Goal: Transaction & Acquisition: Download file/media

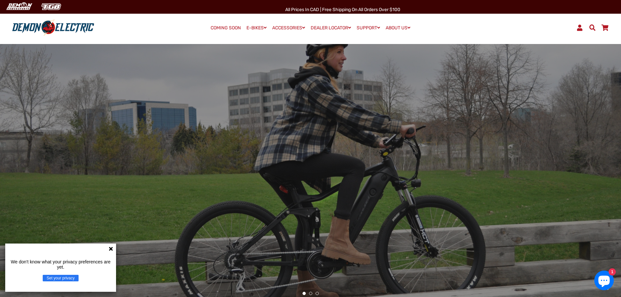
scroll to position [130, 0]
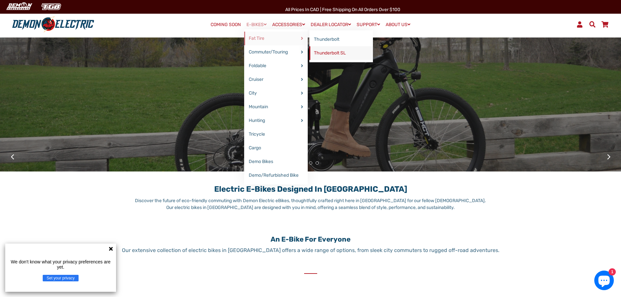
click at [323, 52] on link "Thunderbolt SL" at bounding box center [342, 53] width 64 height 14
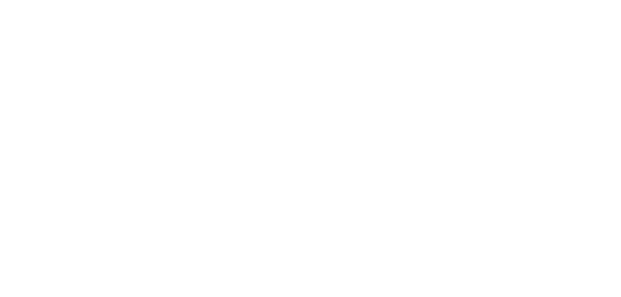
select select "******"
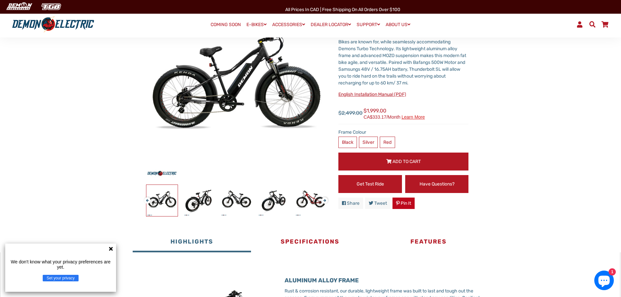
scroll to position [228, 0]
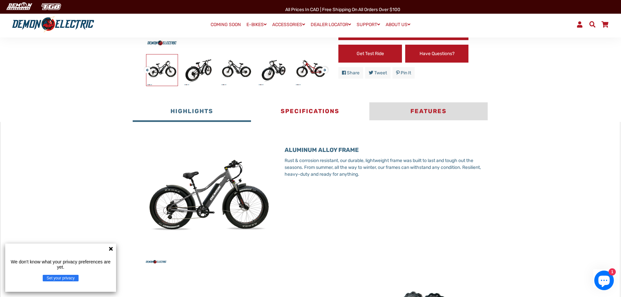
click at [415, 113] on button "Features" at bounding box center [429, 112] width 118 height 20
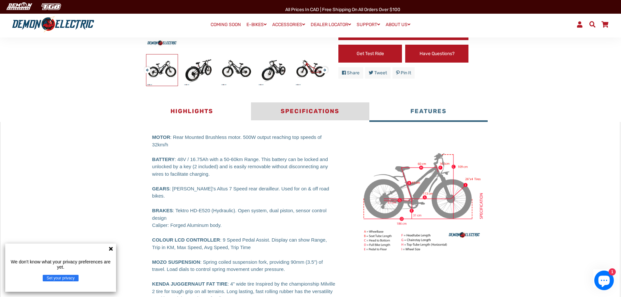
click at [294, 110] on button "Specifications" at bounding box center [310, 112] width 118 height 20
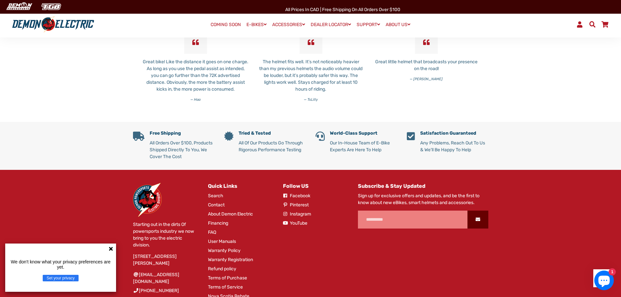
scroll to position [1468, 0]
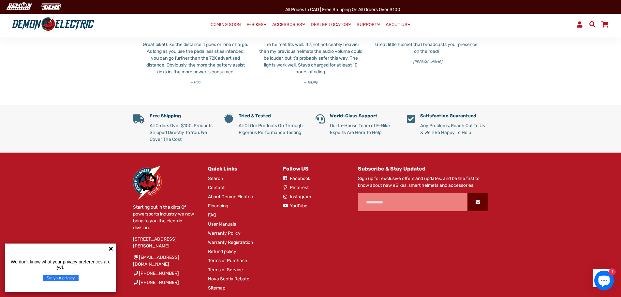
click at [230, 228] on link "User Manuals" at bounding box center [222, 224] width 28 height 7
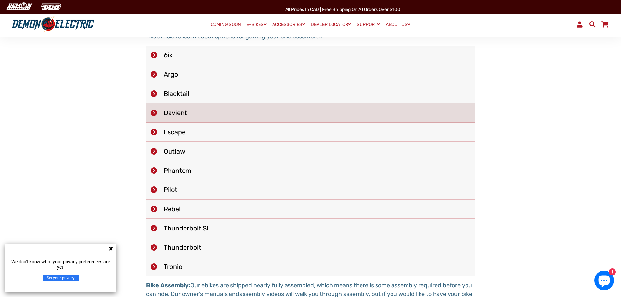
scroll to position [163, 0]
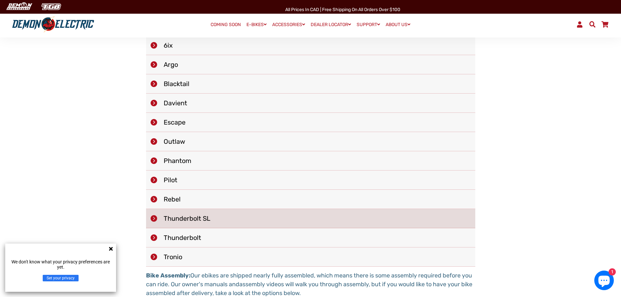
click at [156, 221] on img at bounding box center [154, 218] width 7 height 7
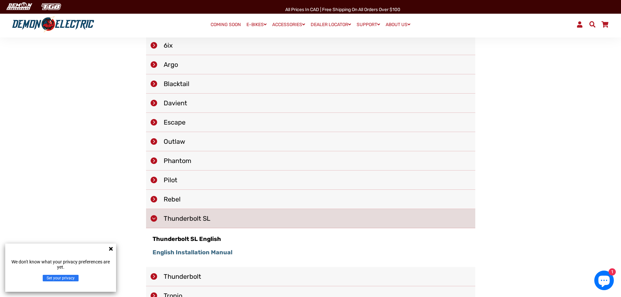
scroll to position [261, 0]
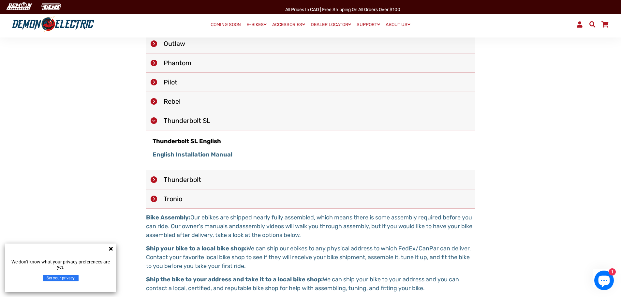
click at [200, 156] on strong "English Installation Manual" at bounding box center [193, 154] width 80 height 7
drag, startPoint x: 557, startPoint y: 159, endPoint x: 554, endPoint y: 164, distance: 5.4
click at [557, 159] on main "Demon Electric Installation Manuals and How To Videos Each ebike from Demon Ele…" at bounding box center [310, 64] width 621 height 506
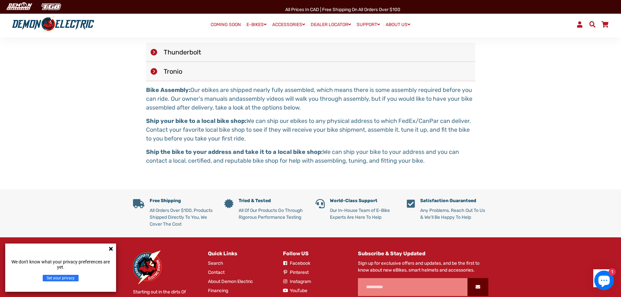
scroll to position [391, 0]
